Goal: Task Accomplishment & Management: Use online tool/utility

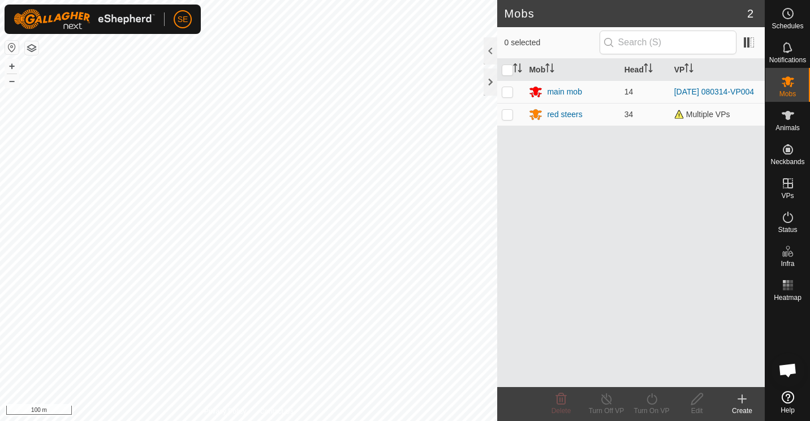
click at [48, 420] on html "SE Schedules Notifications Mobs Animals Neckbands VPs Status Infra Heatmap Help…" at bounding box center [405, 210] width 810 height 421
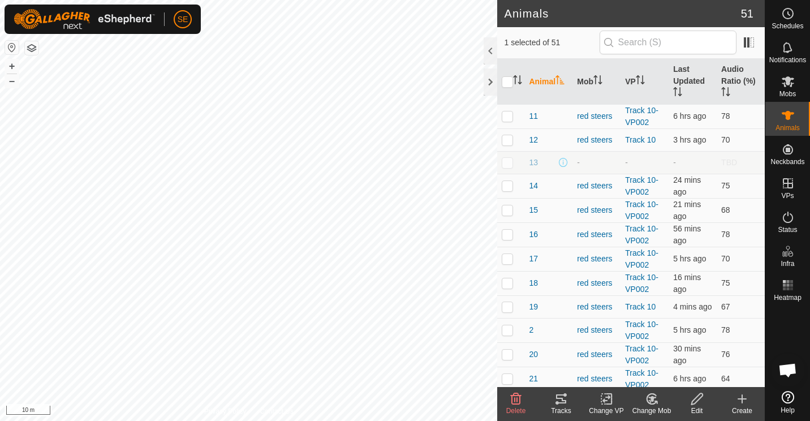
click at [654, 397] on icon at bounding box center [652, 399] width 8 height 6
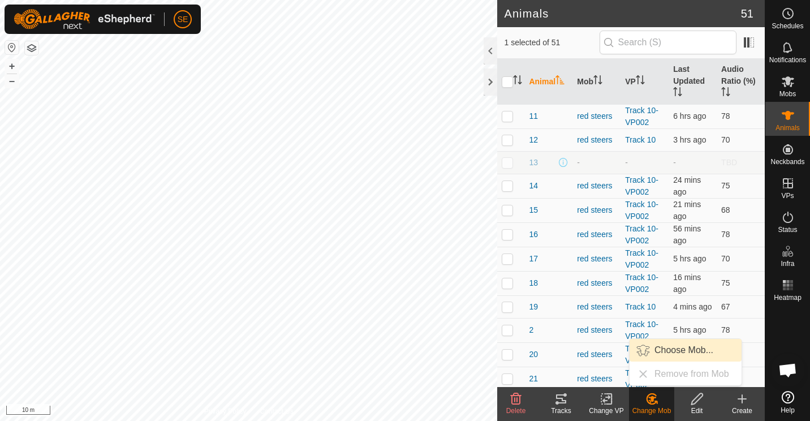
click at [677, 351] on link "Choose Mob..." at bounding box center [686, 350] width 112 height 23
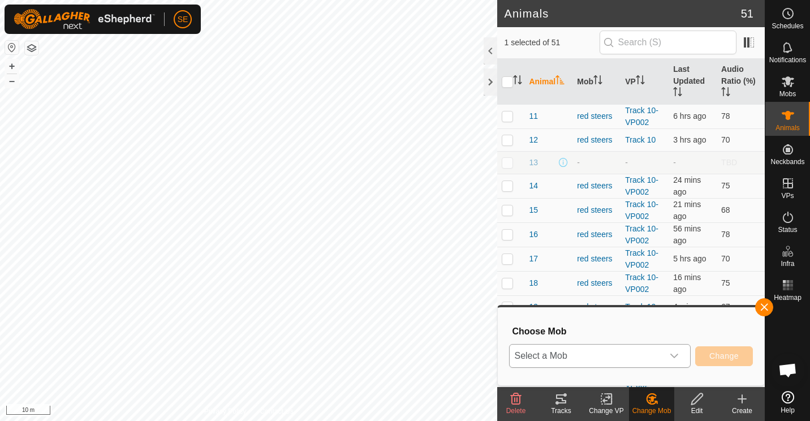
click at [677, 357] on icon "dropdown trigger" at bounding box center [674, 355] width 9 height 9
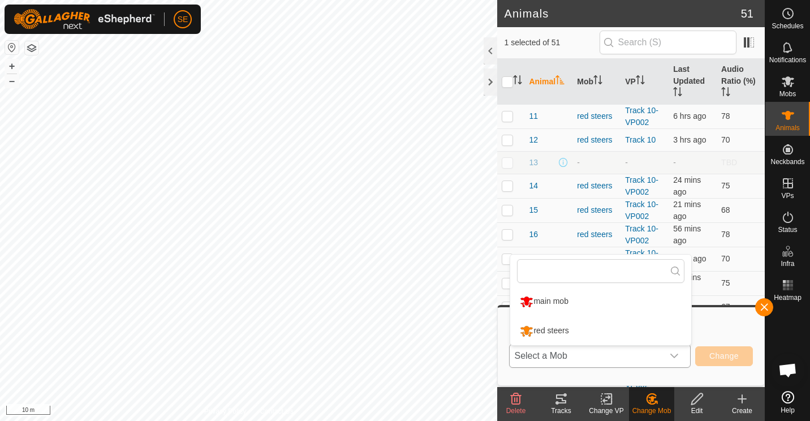
click at [560, 329] on li "red steers" at bounding box center [600, 331] width 181 height 28
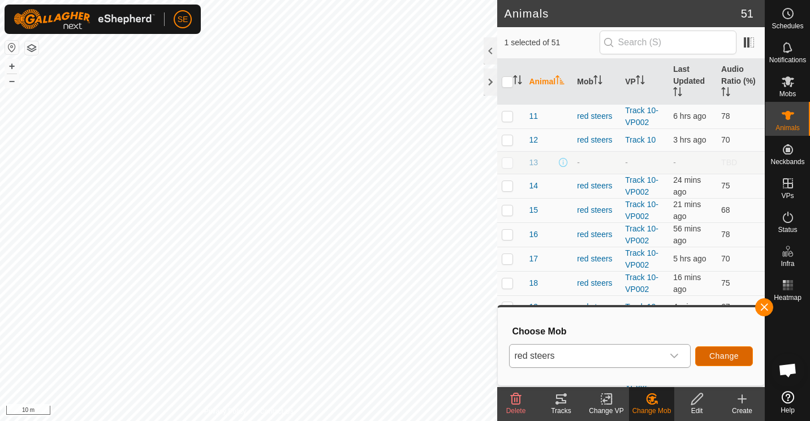
click at [710, 350] on button "Change" at bounding box center [724, 356] width 58 height 20
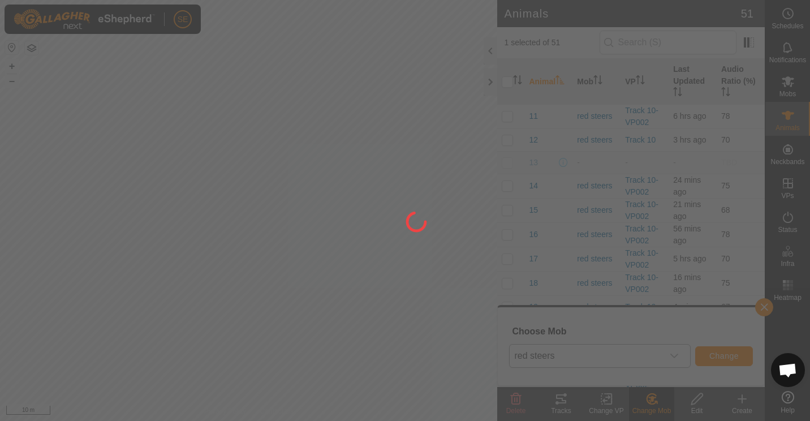
checkbox input "false"
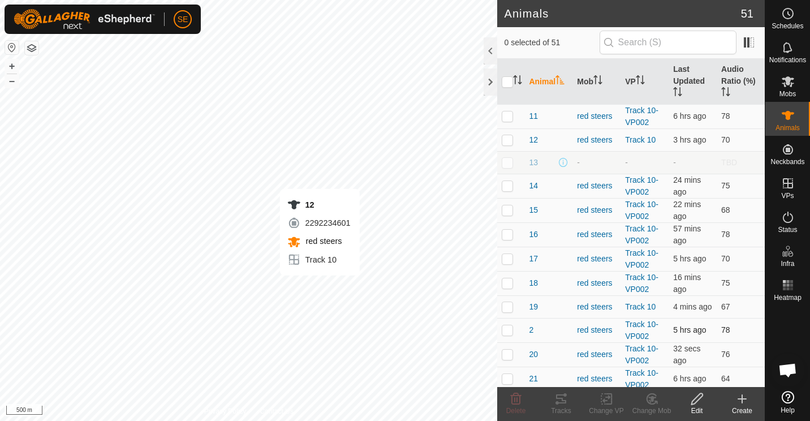
checkbox input "true"
click at [652, 397] on icon at bounding box center [652, 399] width 8 height 6
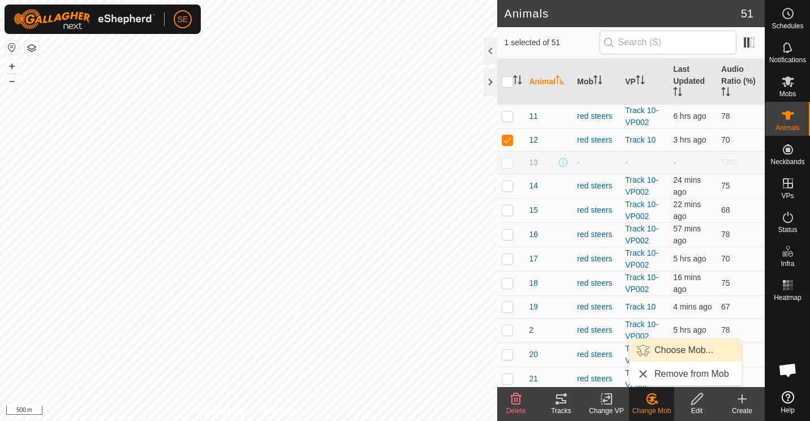
click at [665, 347] on link "Choose Mob..." at bounding box center [686, 350] width 112 height 23
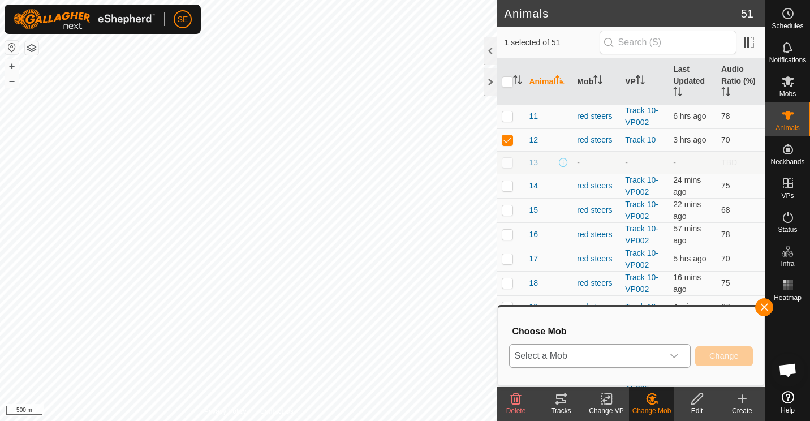
click at [676, 357] on icon "dropdown trigger" at bounding box center [675, 356] width 8 height 5
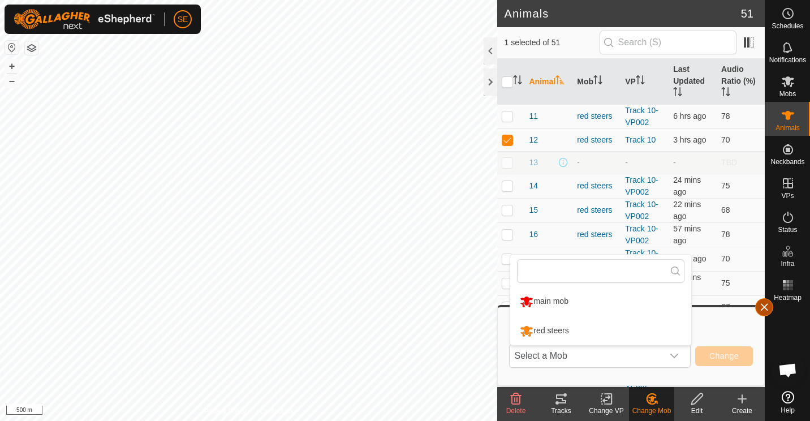
click at [762, 304] on button "button" at bounding box center [764, 307] width 18 height 18
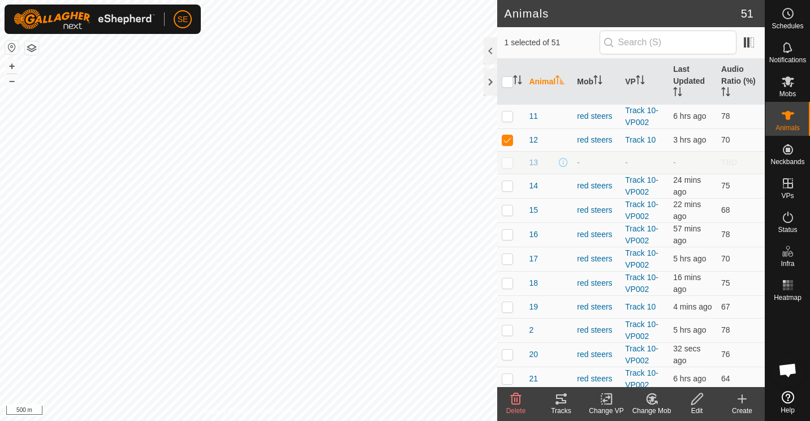
click at [695, 400] on icon at bounding box center [697, 399] width 14 height 14
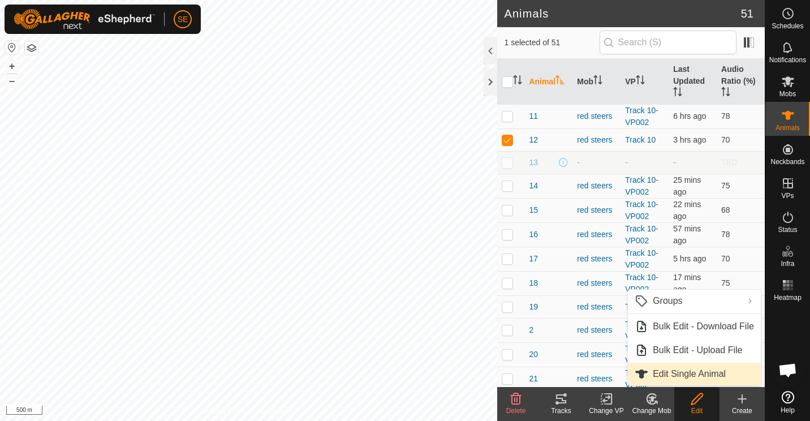
click at [668, 373] on link "Edit Single Animal" at bounding box center [694, 374] width 133 height 23
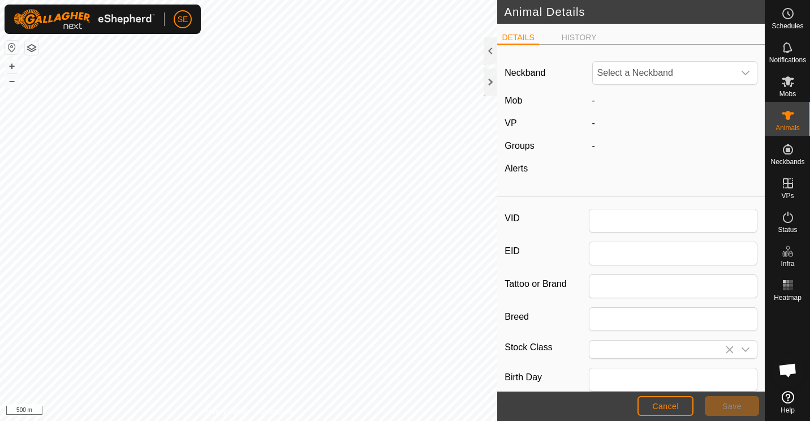
type input "12"
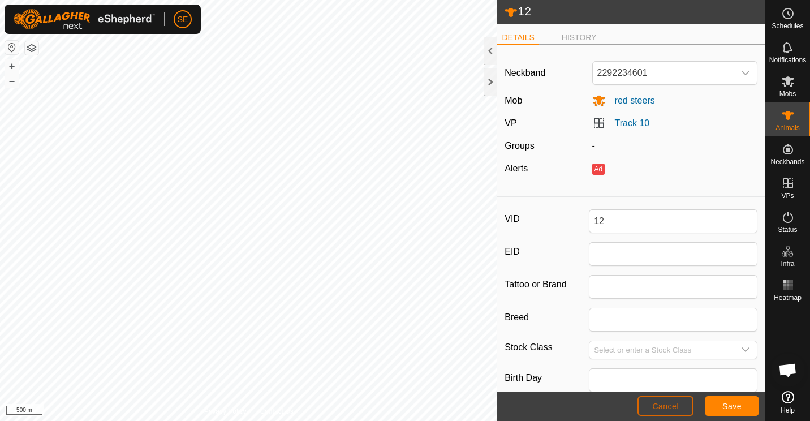
click at [669, 411] on span "Cancel" at bounding box center [665, 406] width 27 height 9
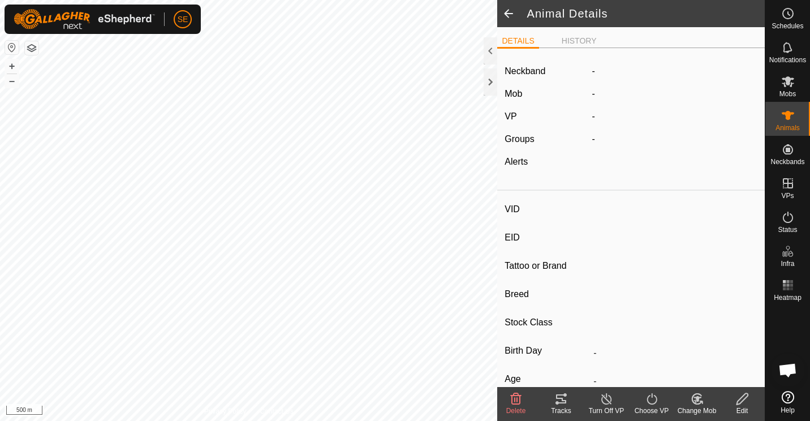
type input "12"
type input "-"
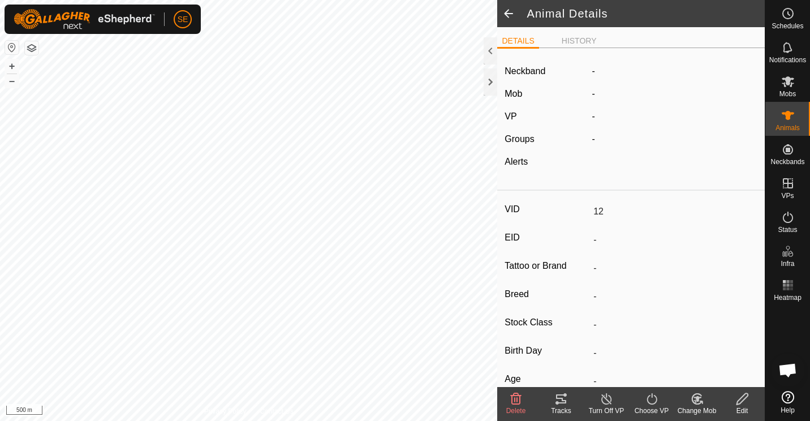
type input "-"
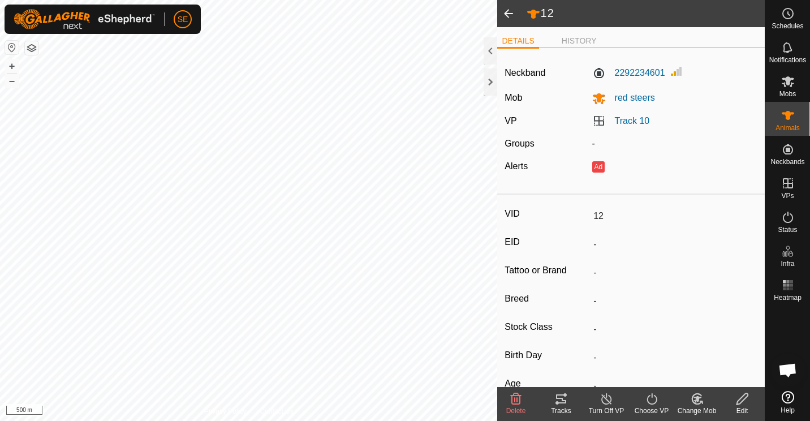
click at [697, 398] on icon at bounding box center [698, 399] width 8 height 6
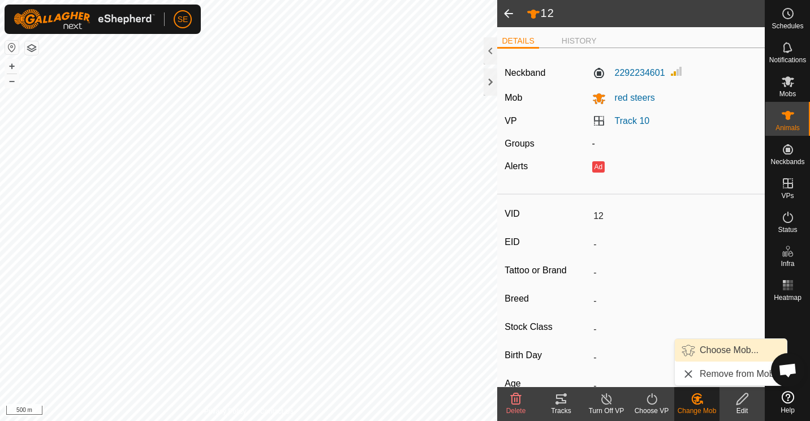
click at [710, 351] on link "Choose Mob..." at bounding box center [731, 350] width 112 height 23
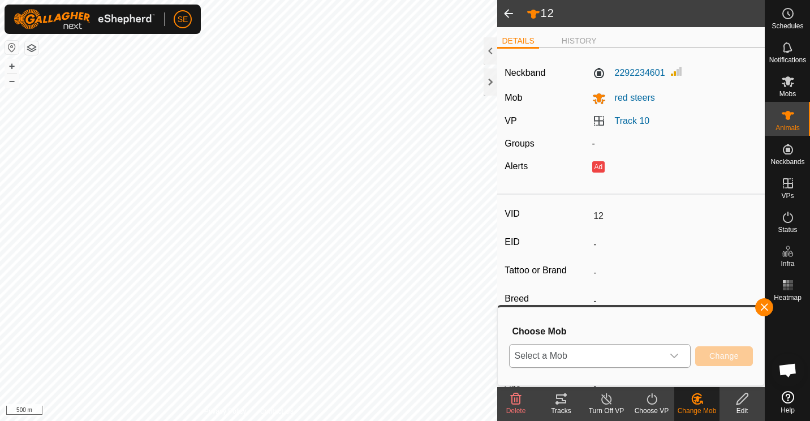
click at [672, 357] on icon "dropdown trigger" at bounding box center [674, 355] width 9 height 9
click at [555, 306] on li "main mob" at bounding box center [600, 301] width 181 height 28
click at [729, 358] on span "Change" at bounding box center [724, 355] width 29 height 9
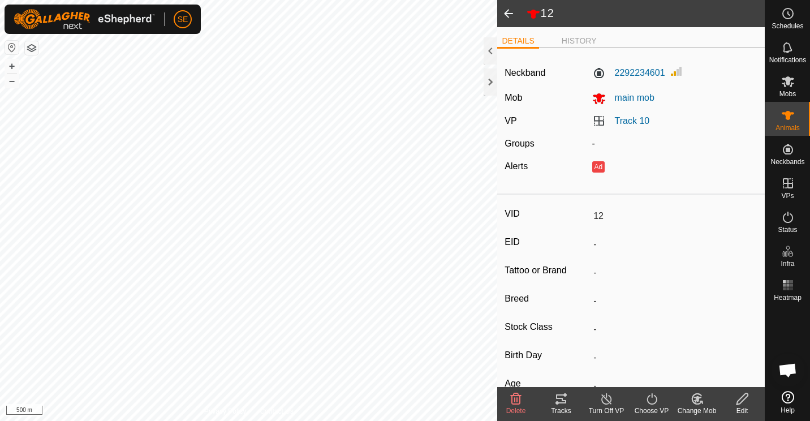
click at [506, 14] on span at bounding box center [508, 13] width 23 height 27
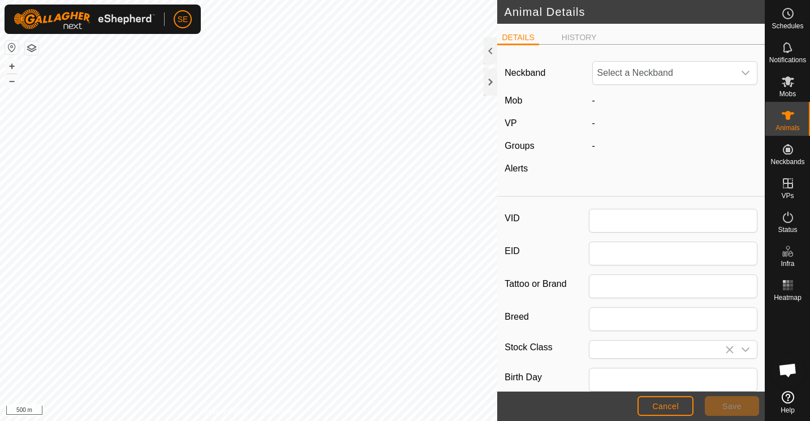
type input "12"
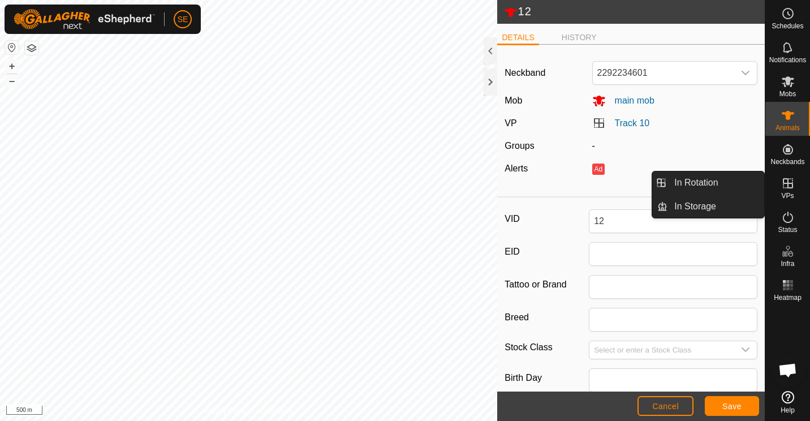
click at [787, 187] on icon at bounding box center [788, 184] width 14 height 14
click at [697, 179] on link "In Rotation" at bounding box center [716, 182] width 97 height 23
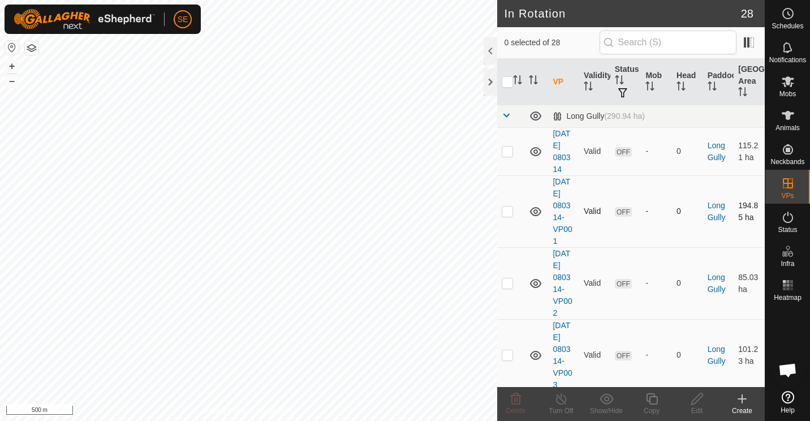
checkbox input "true"
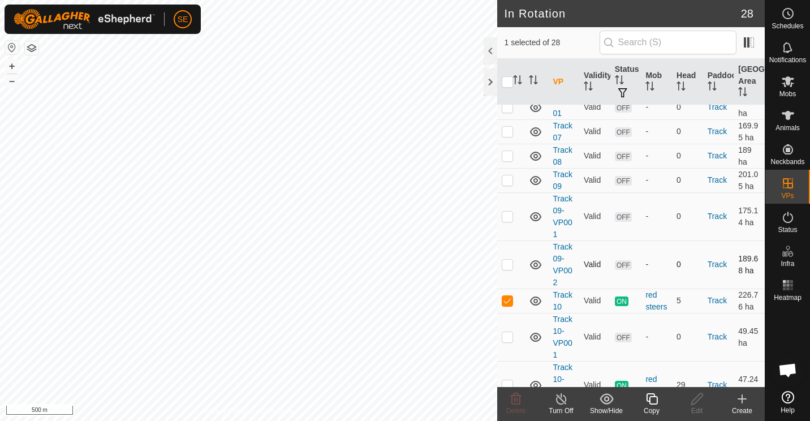
scroll to position [1287, 0]
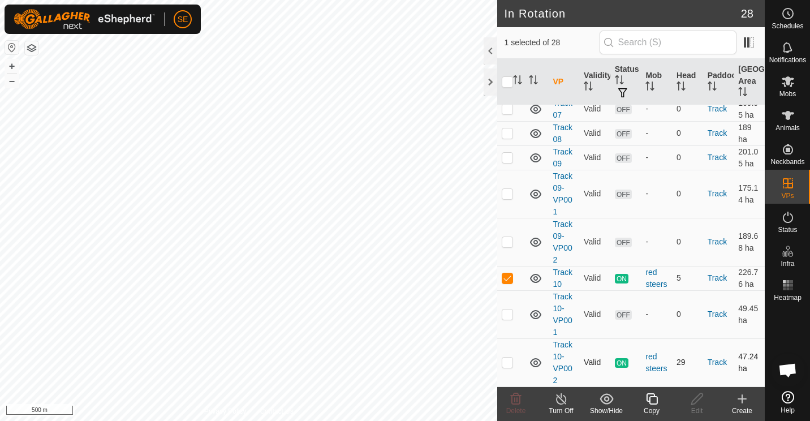
click at [504, 366] on p-checkbox at bounding box center [507, 362] width 11 height 9
checkbox input "true"
click at [509, 273] on p-checkbox at bounding box center [507, 277] width 11 height 9
checkbox input "false"
click at [787, 85] on icon at bounding box center [788, 82] width 14 height 14
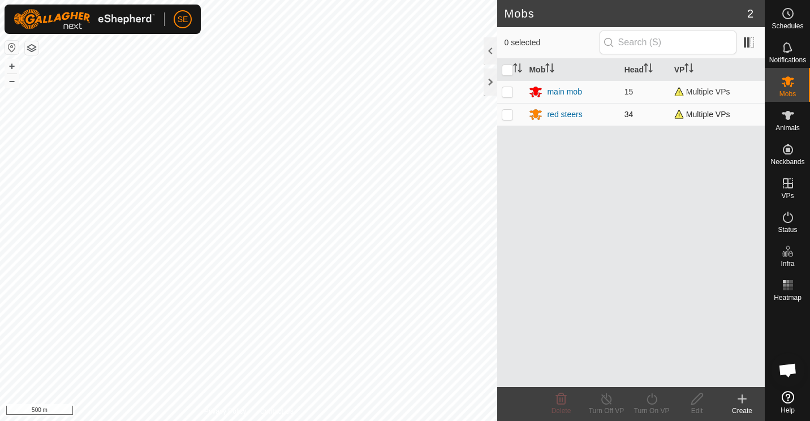
click at [506, 113] on p-checkbox at bounding box center [507, 114] width 11 height 9
checkbox input "true"
click at [603, 396] on line at bounding box center [606, 399] width 9 height 9
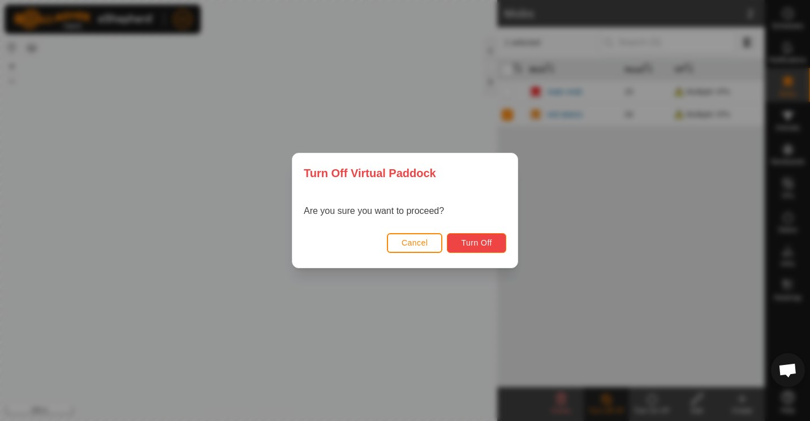
click at [471, 241] on span "Turn Off" at bounding box center [476, 242] width 31 height 9
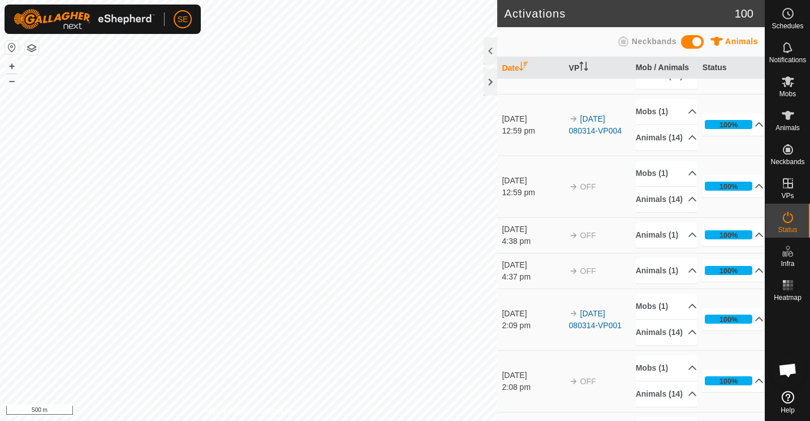
scroll to position [295, 0]
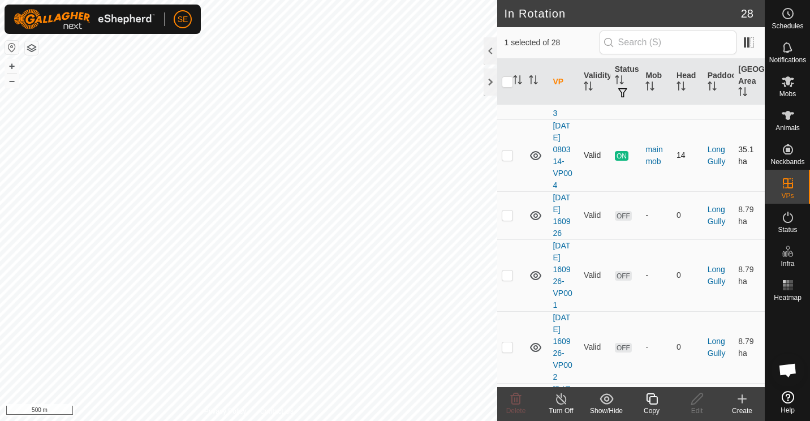
scroll to position [272, 0]
click at [508, 153] on p-checkbox at bounding box center [507, 154] width 11 height 9
checkbox input "false"
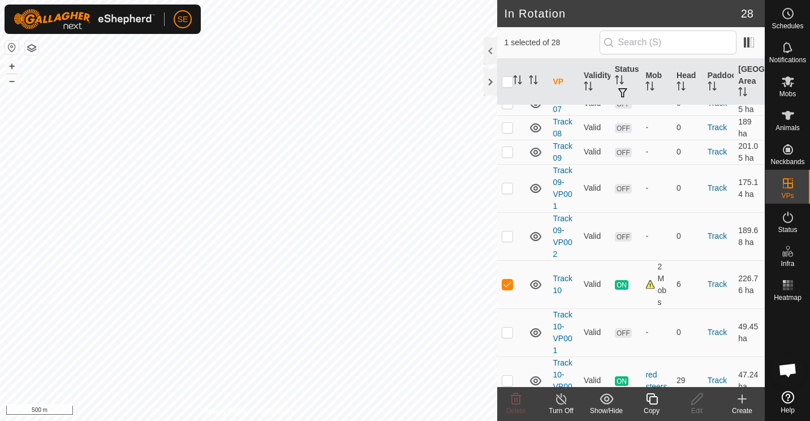
scroll to position [1299, 0]
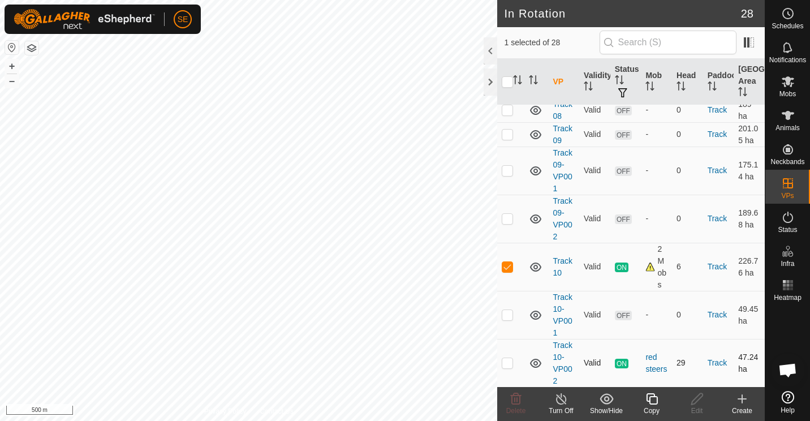
drag, startPoint x: 515, startPoint y: 345, endPoint x: 505, endPoint y: 362, distance: 20.3
click at [505, 362] on td at bounding box center [510, 363] width 27 height 48
click at [533, 265] on icon at bounding box center [536, 267] width 14 height 14
click at [619, 268] on span "ON" at bounding box center [622, 268] width 14 height 10
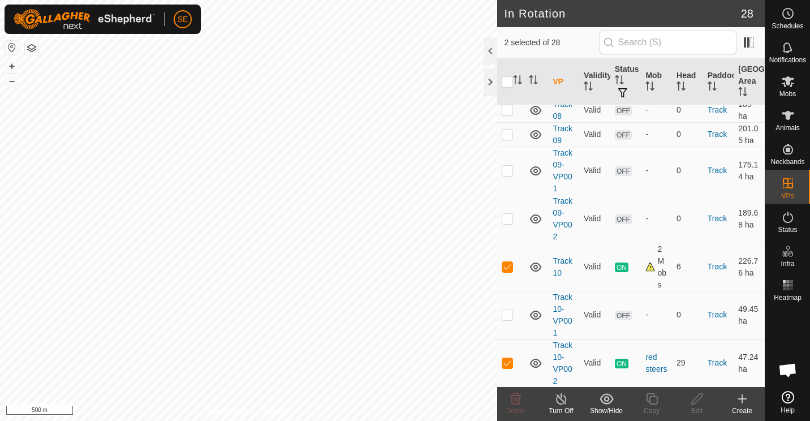
click at [559, 402] on icon at bounding box center [562, 399] width 14 height 14
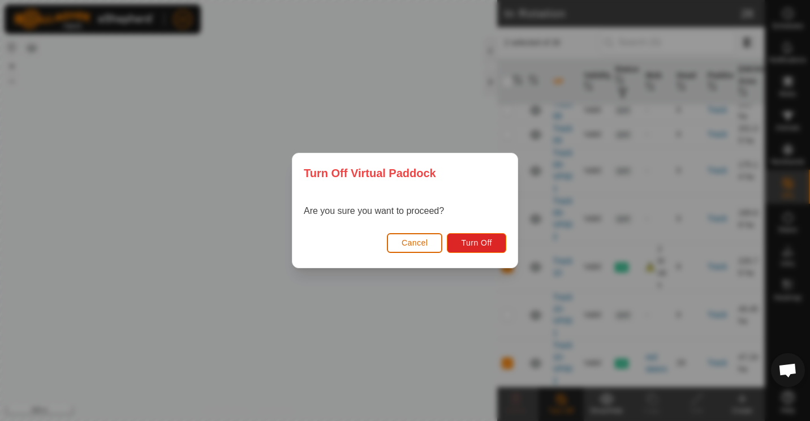
click at [411, 246] on span "Cancel" at bounding box center [415, 242] width 27 height 9
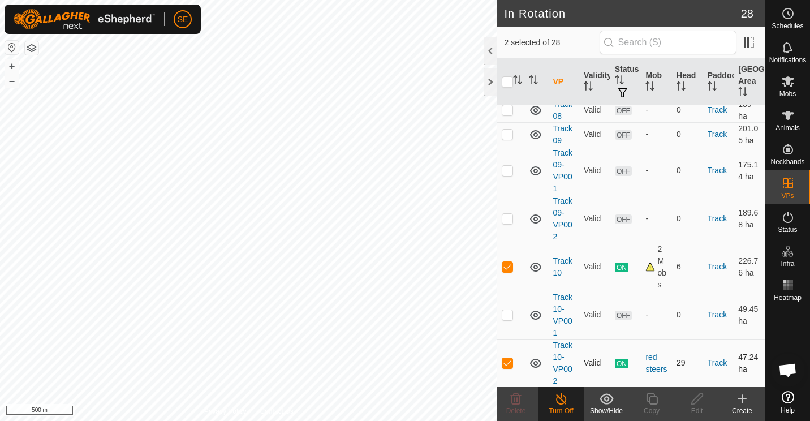
click at [505, 356] on td at bounding box center [510, 363] width 27 height 48
checkbox input "false"
click at [565, 403] on line at bounding box center [561, 399] width 9 height 9
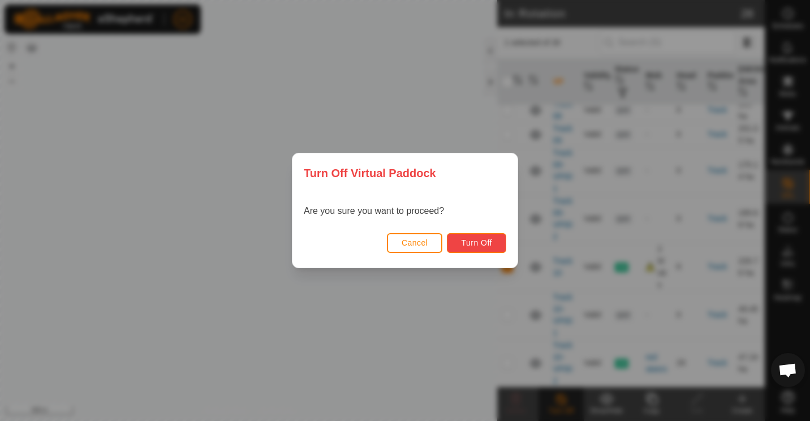
click at [473, 240] on span "Turn Off" at bounding box center [476, 242] width 31 height 9
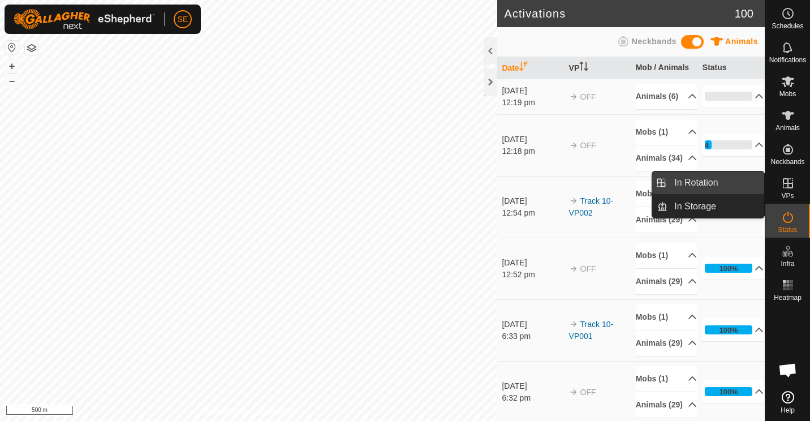
click at [704, 179] on link "In Rotation" at bounding box center [716, 182] width 97 height 23
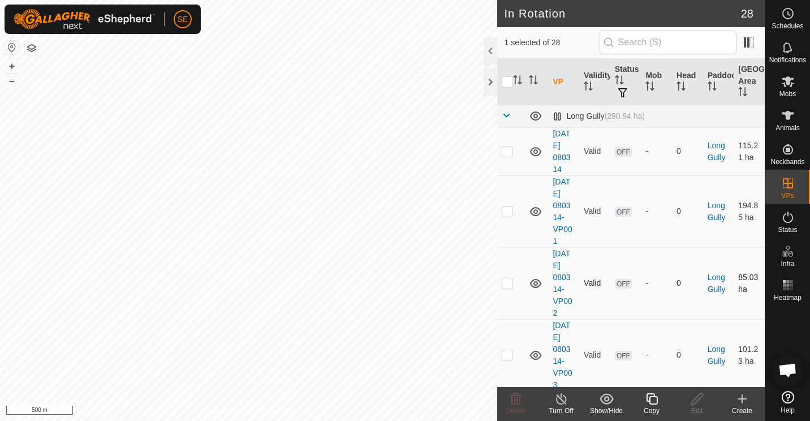
checkbox input "true"
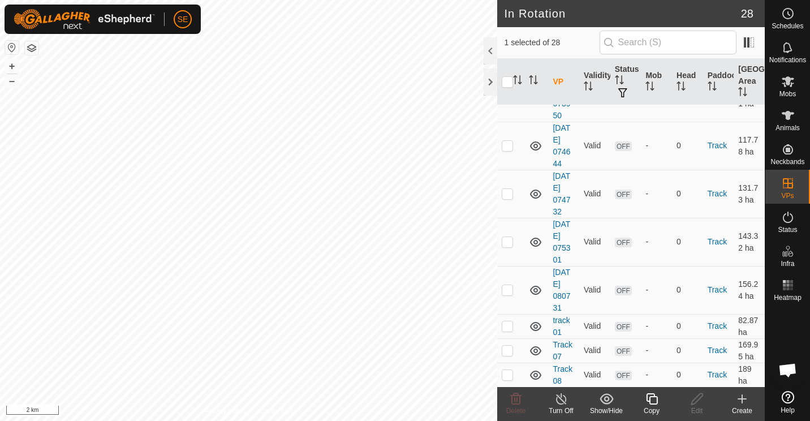
scroll to position [1299, 0]
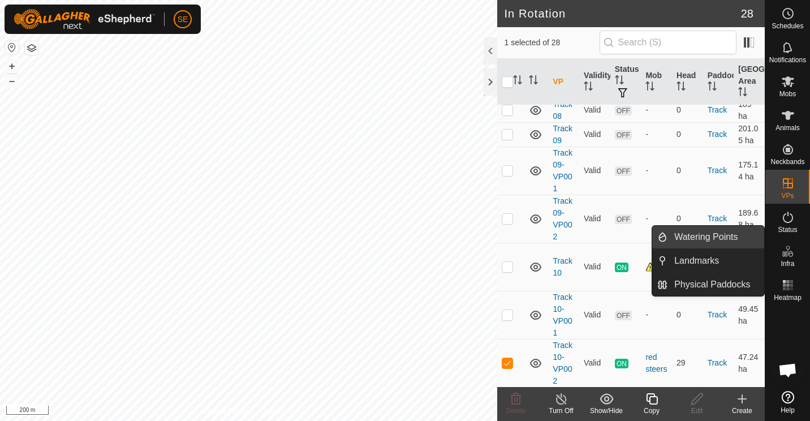
click at [708, 231] on link "Watering Points" at bounding box center [716, 237] width 97 height 23
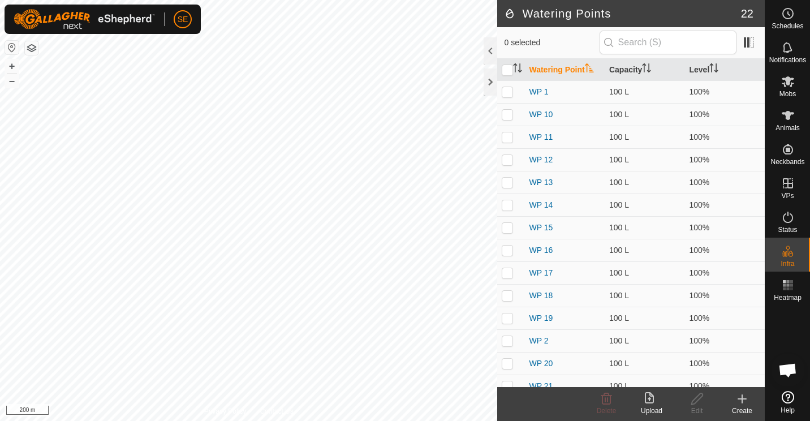
click at [741, 399] on icon at bounding box center [742, 399] width 8 height 0
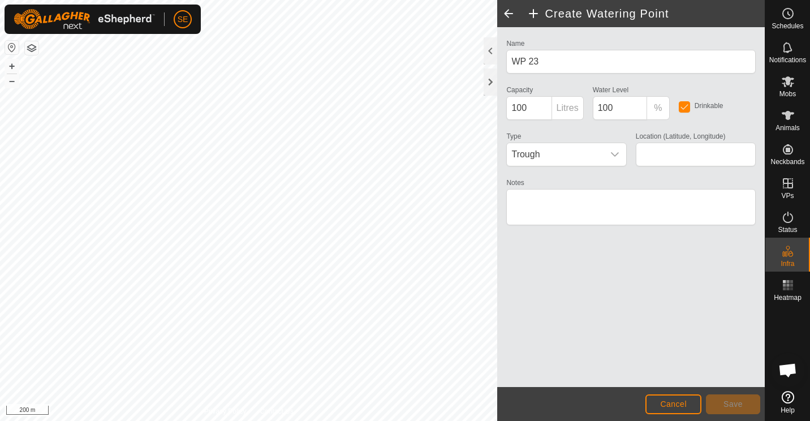
type input "-45.124726, 169.221801"
click at [739, 405] on span "Save" at bounding box center [733, 403] width 19 height 9
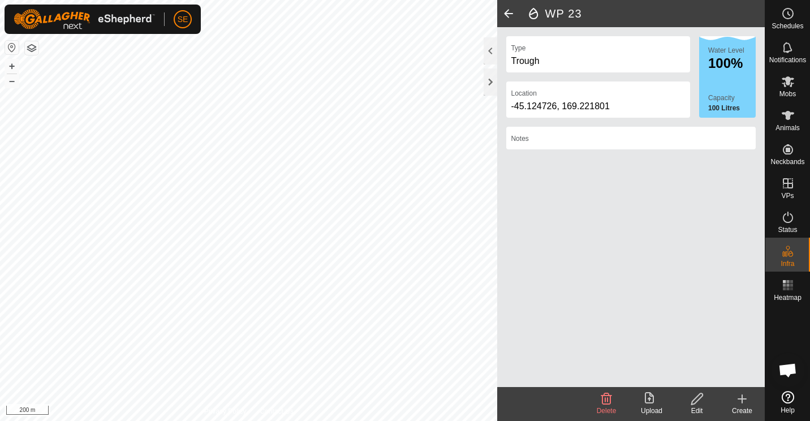
click at [541, 390] on div "WP 23 Type Trough Location [GEOGRAPHIC_DATA] Water Level 100% Capacity 100 Litr…" at bounding box center [382, 210] width 765 height 421
